Goal: Entertainment & Leisure: Consume media (video, audio)

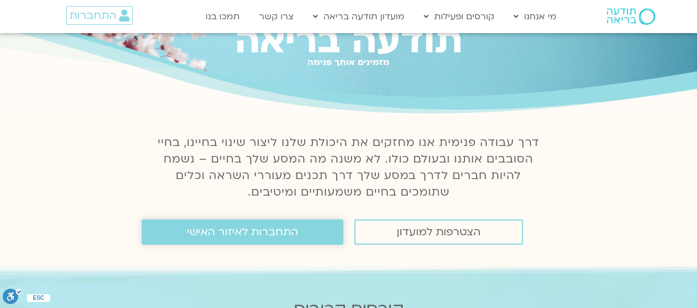
click at [244, 237] on span "התחברות לאיזור האישי" at bounding box center [242, 232] width 111 height 12
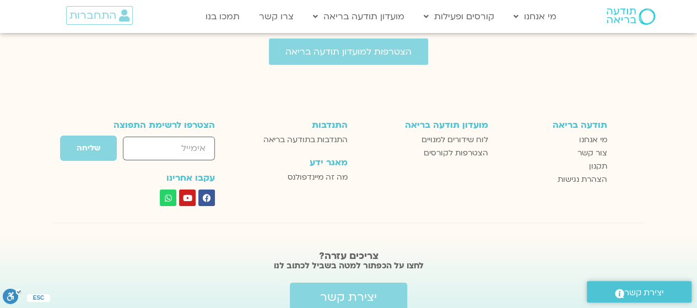
scroll to position [1803, 0]
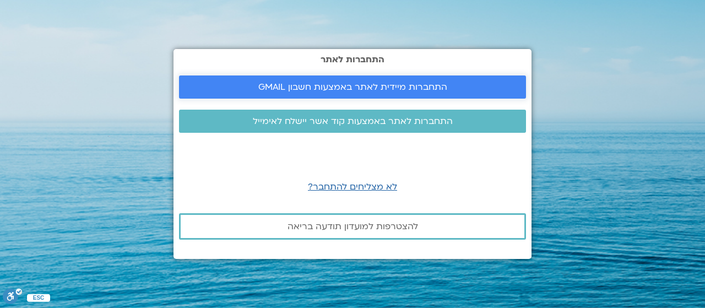
click at [342, 85] on span "התחברות מיידית לאתר באמצעות חשבון GMAIL" at bounding box center [352, 87] width 189 height 10
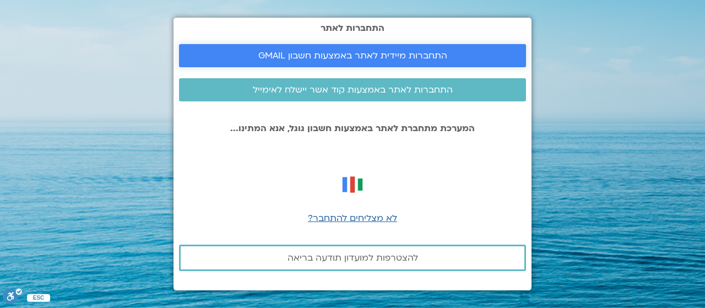
click at [311, 51] on span "התחברות מיידית לאתר באמצעות חשבון GMAIL" at bounding box center [352, 56] width 189 height 10
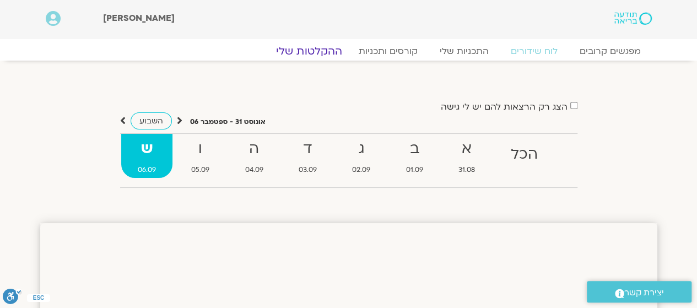
click at [311, 51] on link "ההקלטות שלי" at bounding box center [309, 51] width 93 height 13
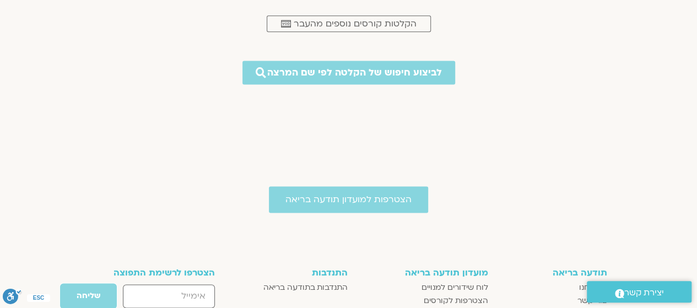
scroll to position [675, 0]
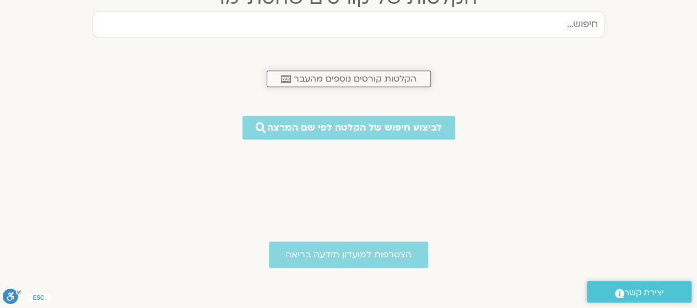
click at [318, 78] on span "הקלטות קורסים נוספים מהעבר" at bounding box center [355, 79] width 123 height 10
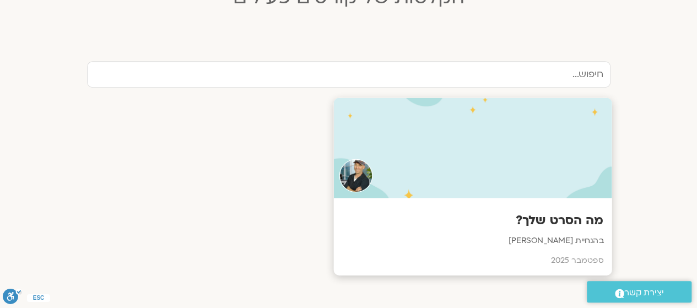
scroll to position [402, 0]
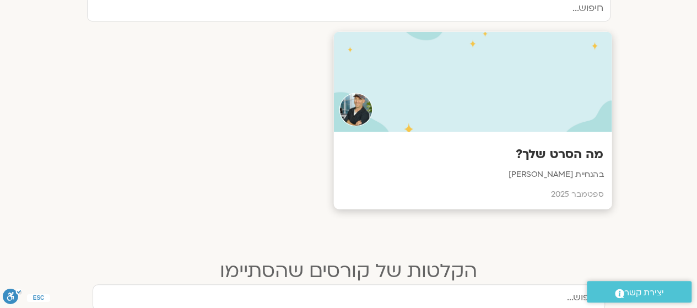
click at [550, 160] on h3 "מה הסרט שלך?" at bounding box center [473, 154] width 262 height 17
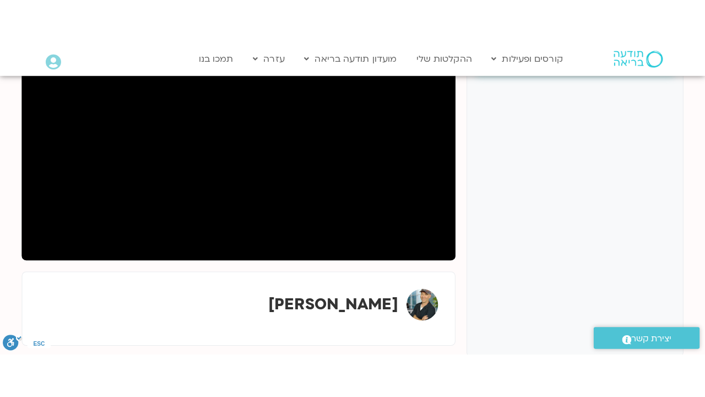
scroll to position [165, 0]
